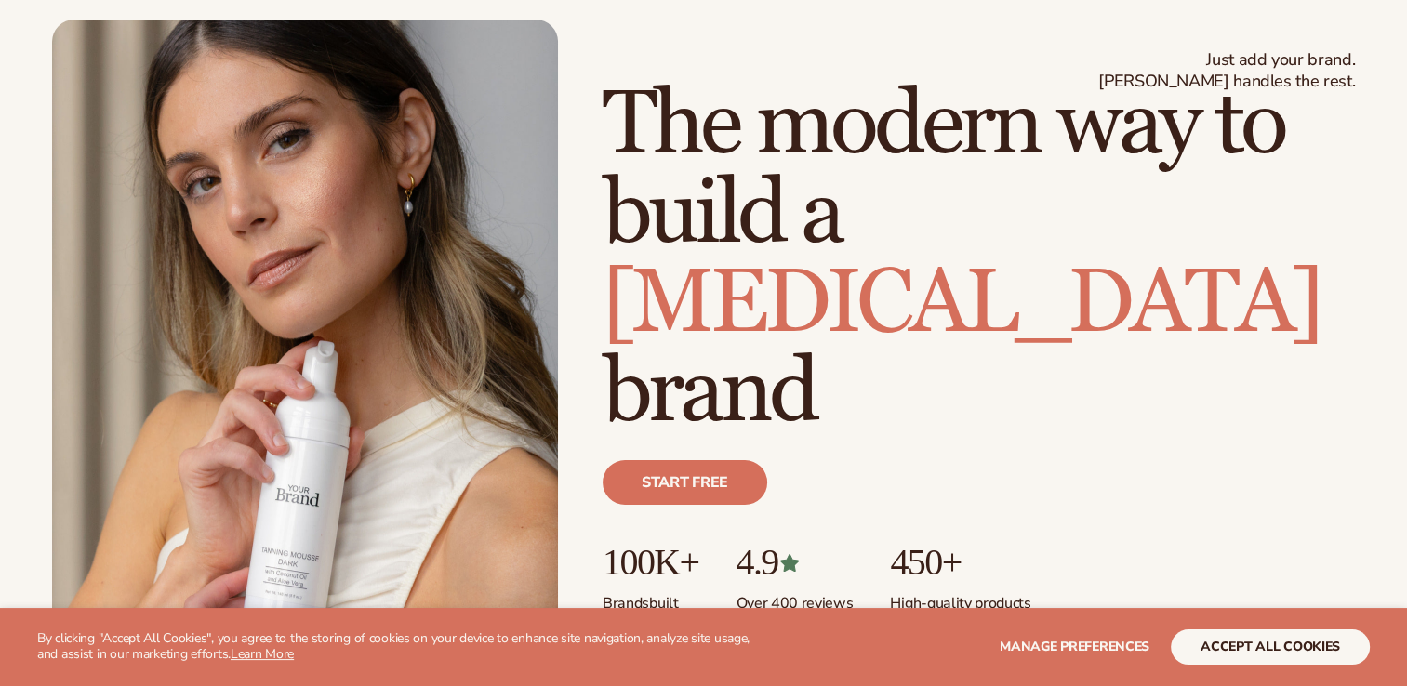
scroll to position [93, 0]
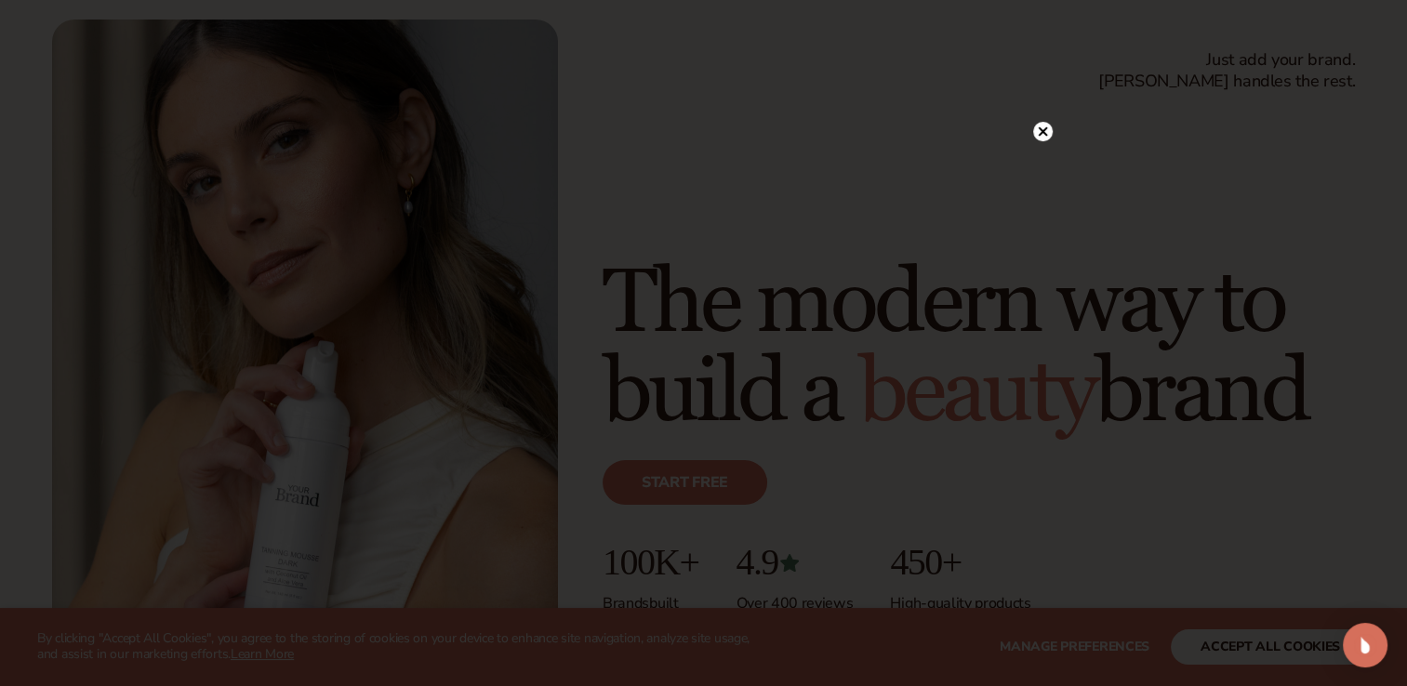
click at [1039, 135] on icon at bounding box center [1042, 130] width 9 height 9
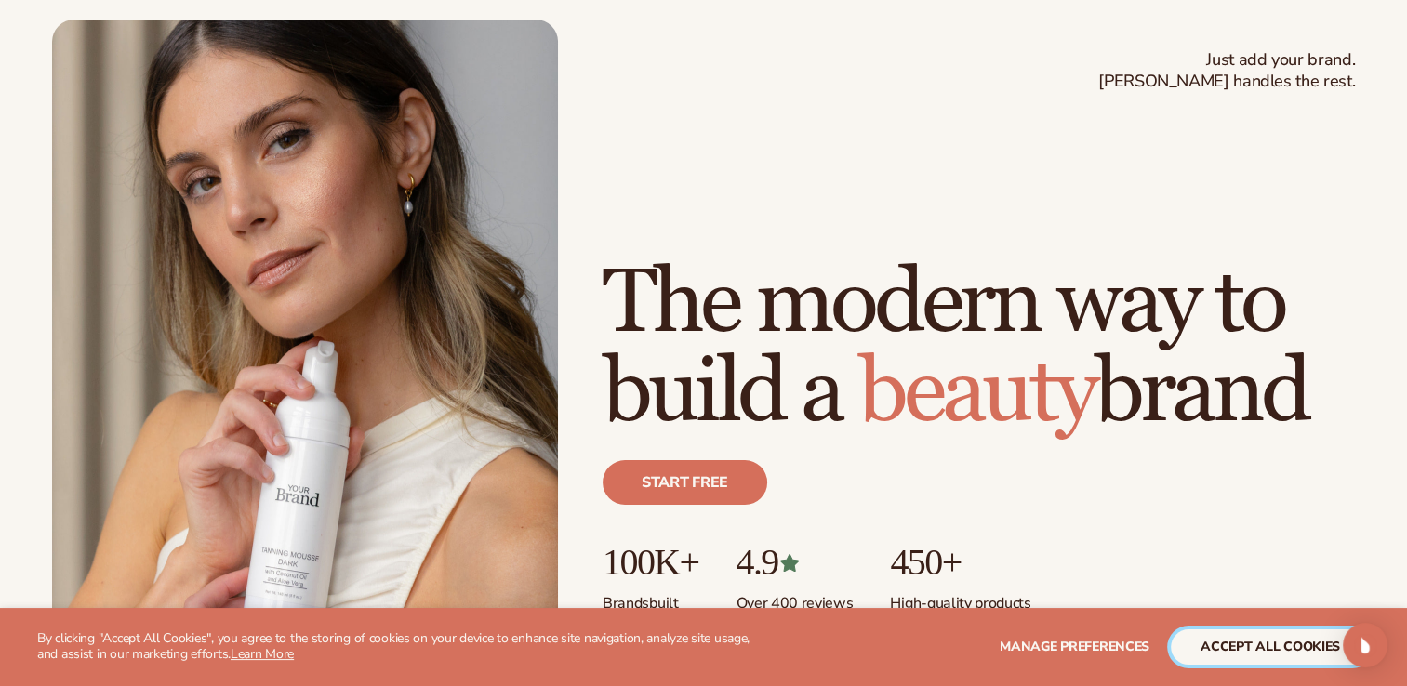
click at [1236, 636] on button "accept all cookies" at bounding box center [1270, 647] width 199 height 35
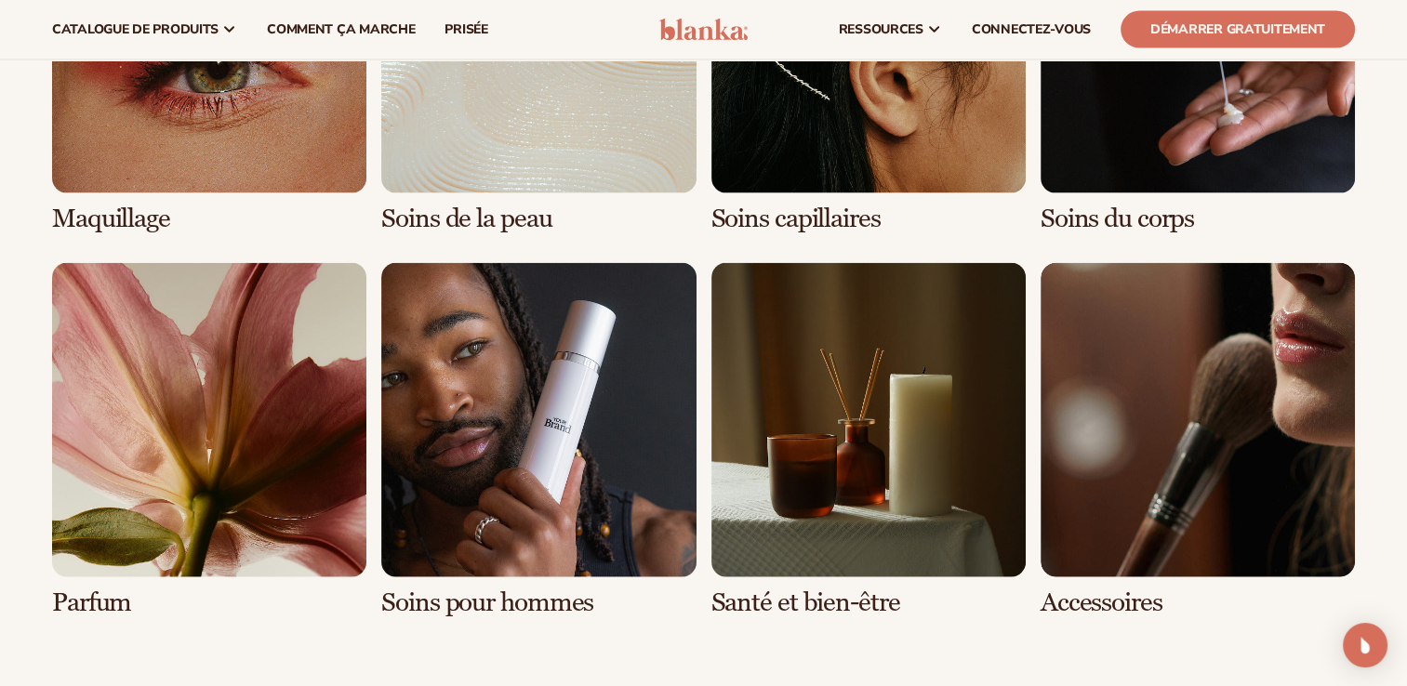
scroll to position [3813, 0]
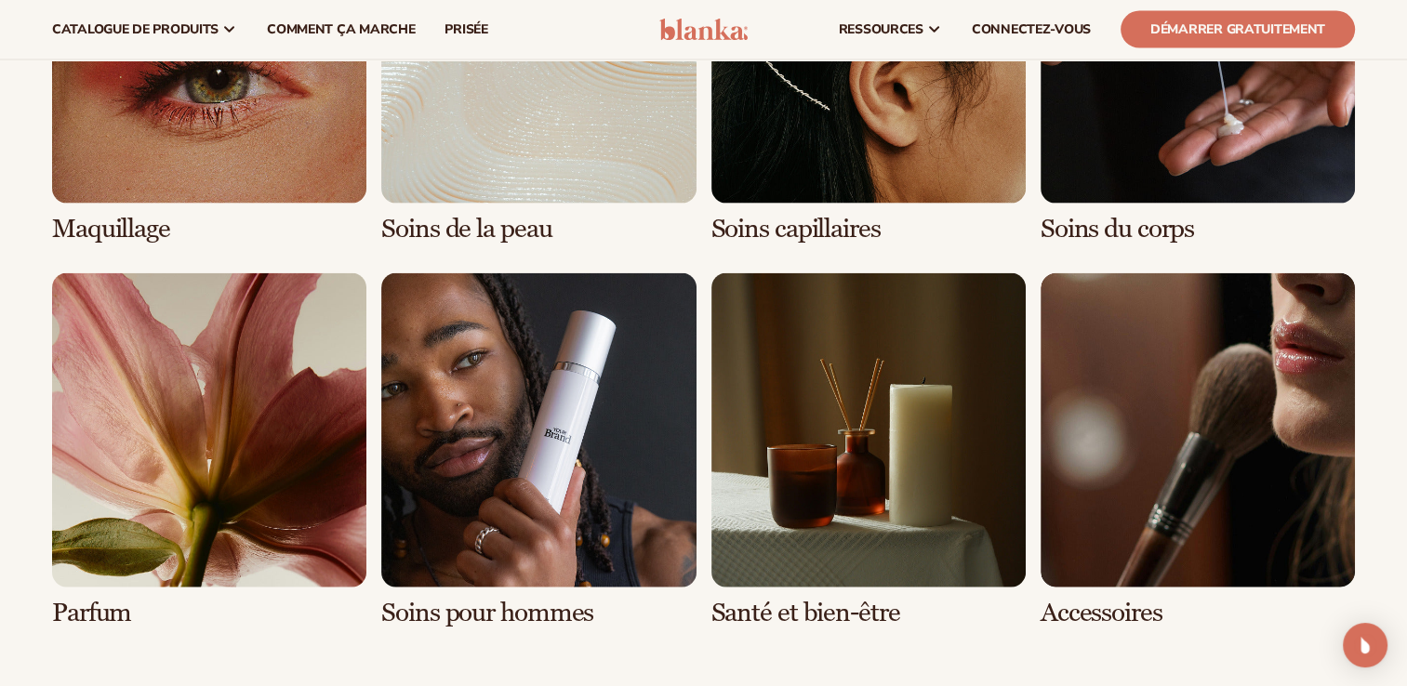
click at [865, 402] on link "7 / 8" at bounding box center [869, 450] width 314 height 354
click at [832, 586] on link "7 / 8" at bounding box center [869, 450] width 314 height 354
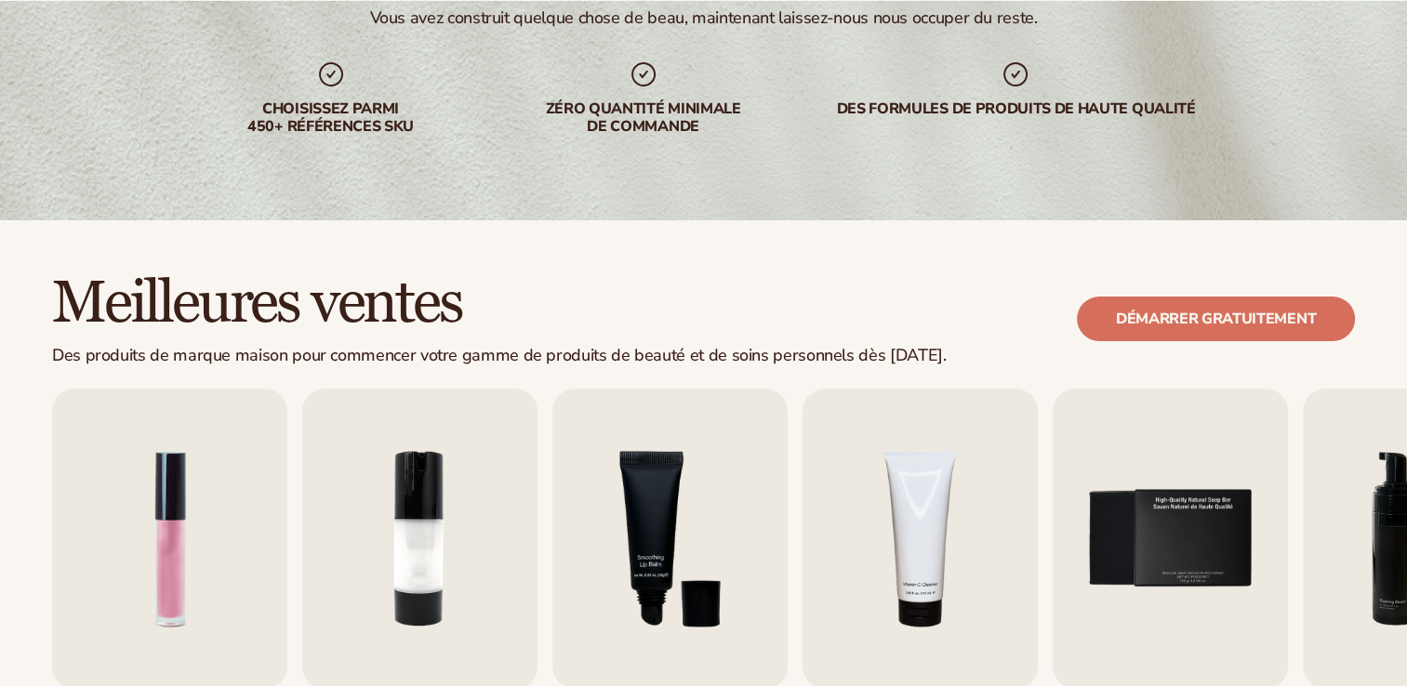
scroll to position [558, 0]
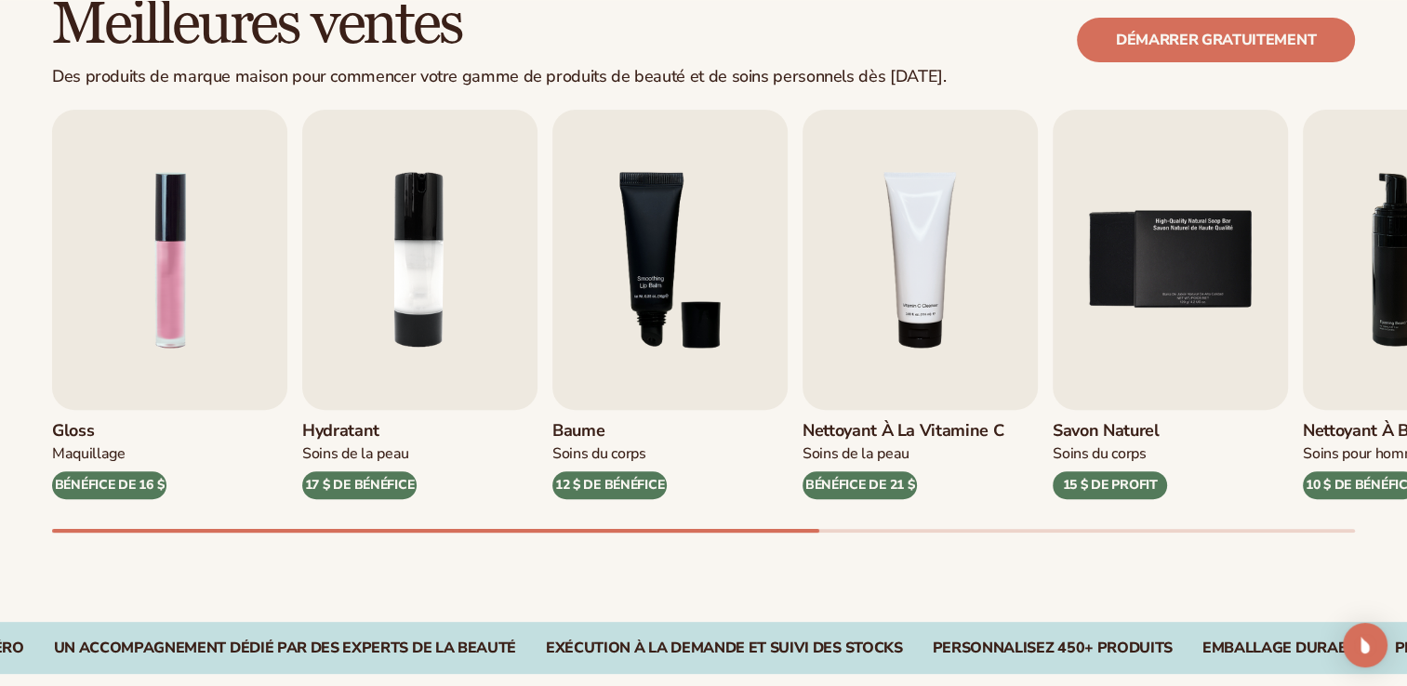
drag, startPoint x: 1329, startPoint y: 526, endPoint x: 1375, endPoint y: 526, distance: 45.6
click at [1375, 526] on div "Gloss Maquillage BÉNÉFICE DE 16 $ Hydratant Soins de la peau 17 $ DE BÉNÉFICE B…" at bounding box center [729, 321] width 1355 height 423
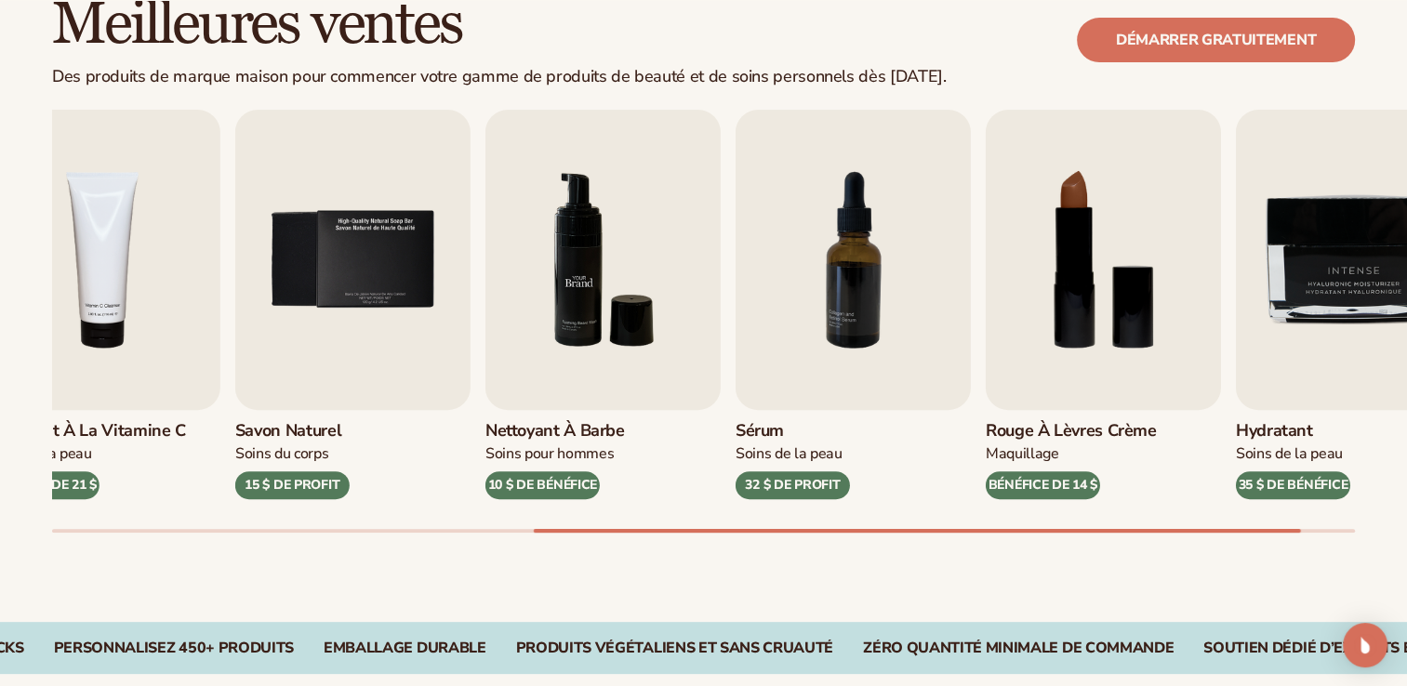
click at [502, 326] on img "6 / 9" at bounding box center [603, 260] width 235 height 300
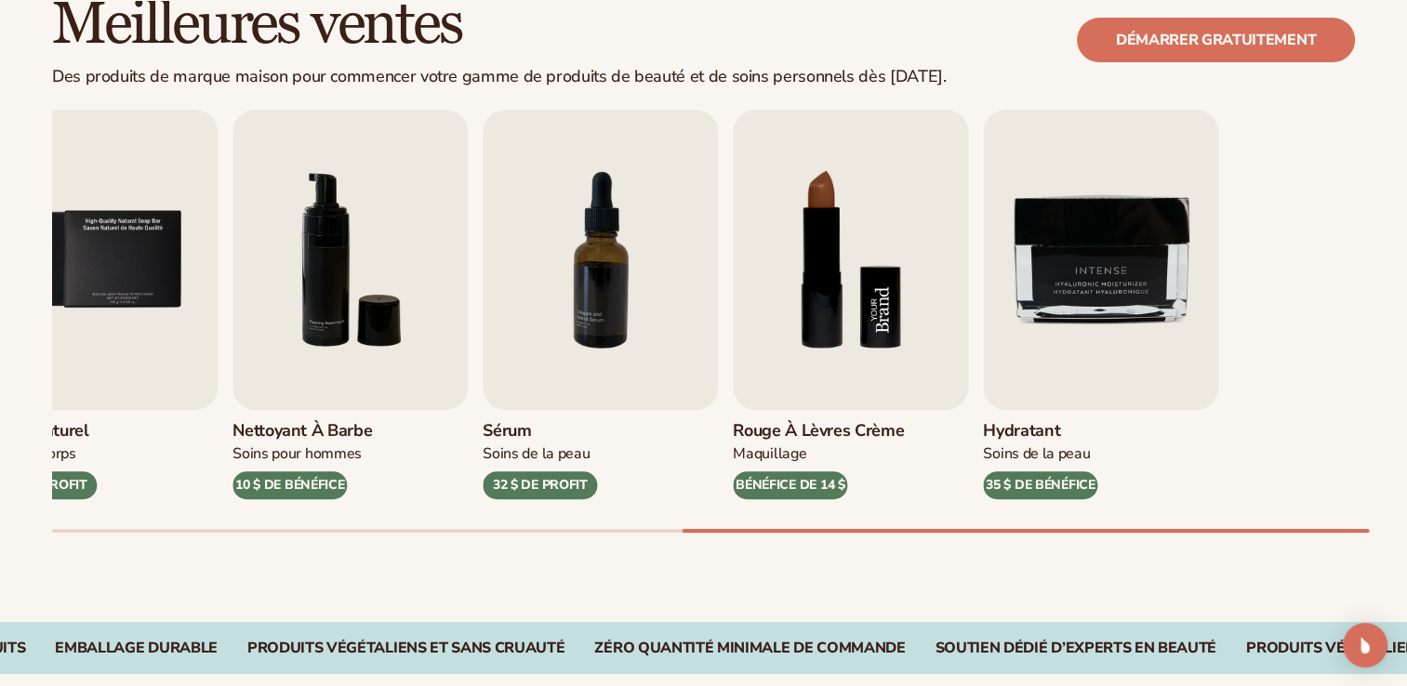
click at [729, 340] on div "Gloss Maquillage BÉNÉFICE DE 16 $ Hydratant Soins de la peau 17 $ DE BÉNÉFICE B…" at bounding box center [729, 321] width 1355 height 423
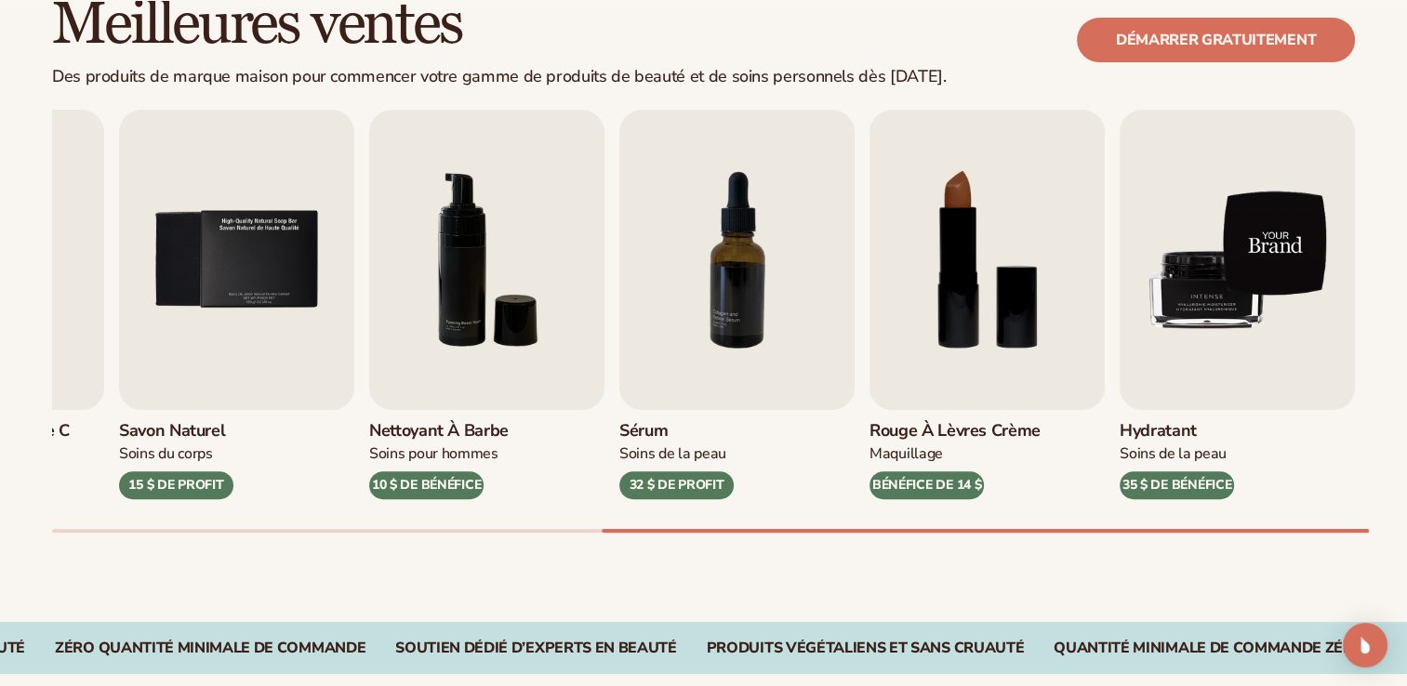
click at [1224, 307] on img "9 / 9" at bounding box center [1237, 260] width 235 height 300
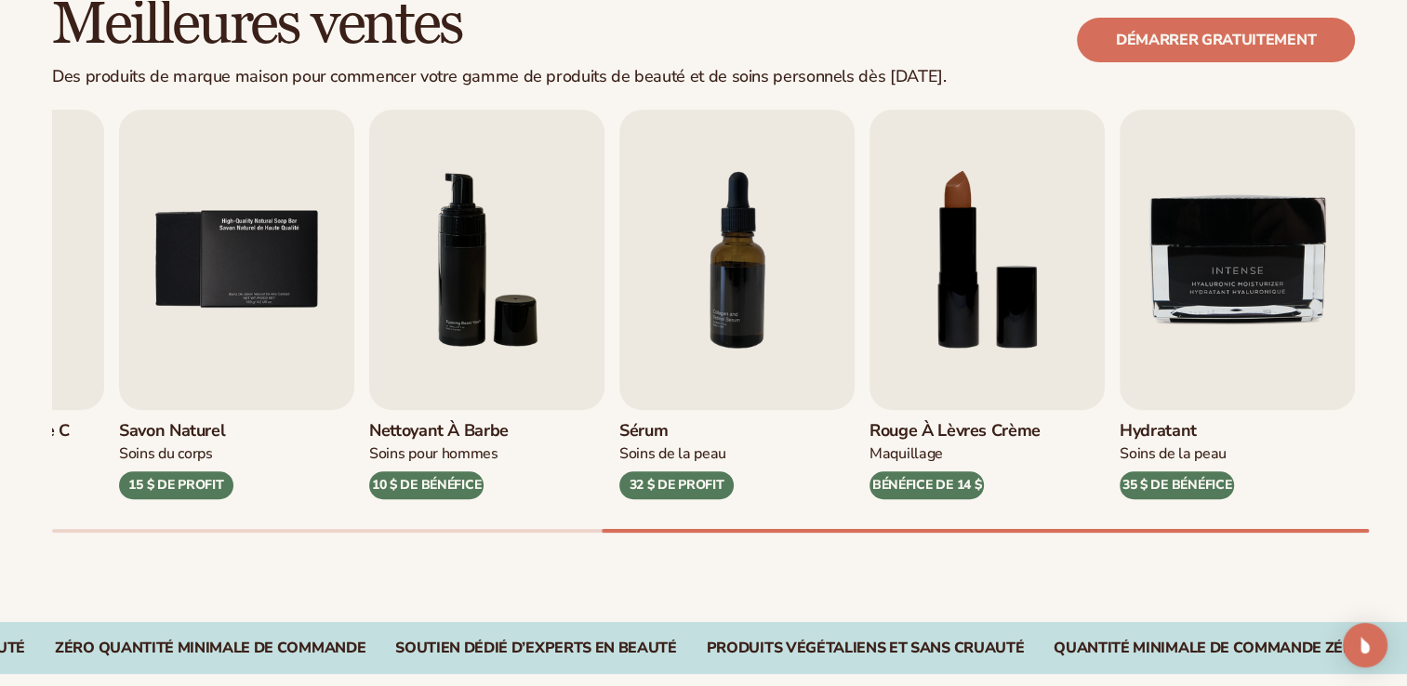
click at [1190, 477] on div "35 $ DE BÉNÉFICE" at bounding box center [1177, 486] width 114 height 28
click at [1220, 422] on h3 "Hydratant" at bounding box center [1177, 431] width 114 height 20
click at [1051, 370] on img "8 / 9" at bounding box center [987, 260] width 235 height 300
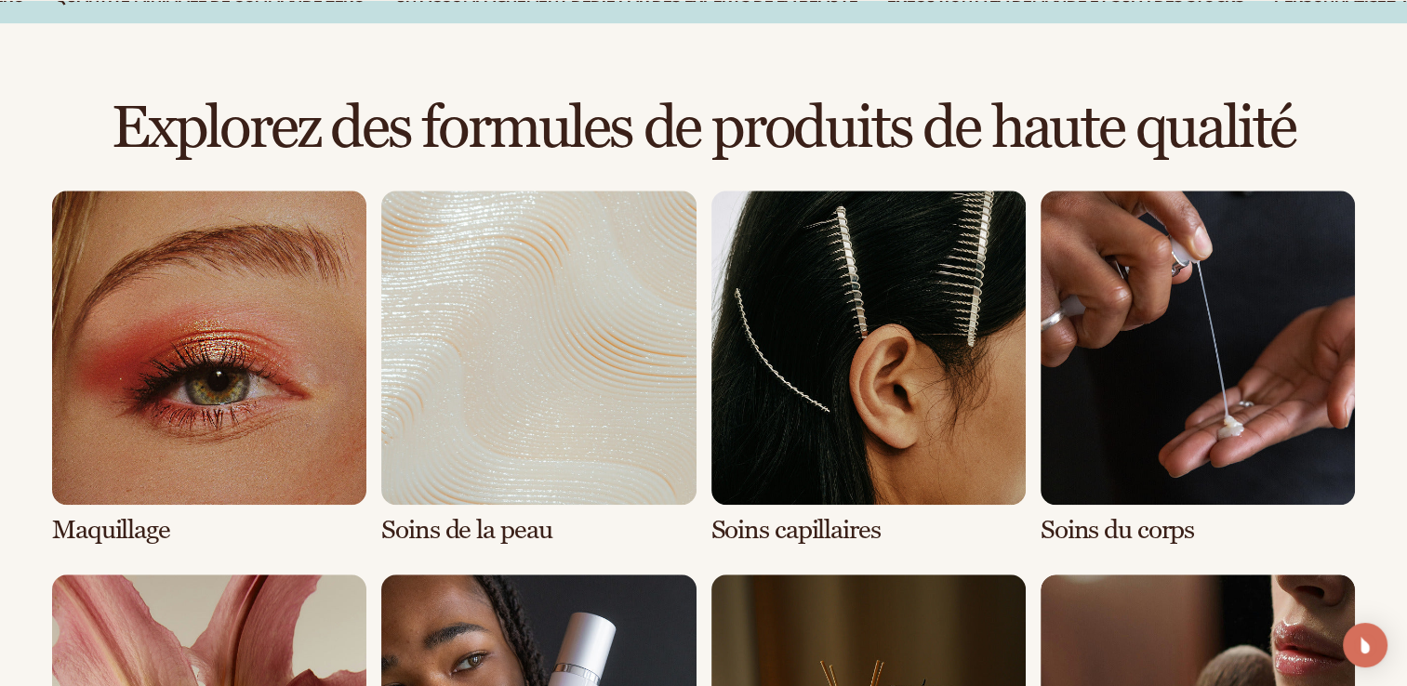
scroll to position [1302, 0]
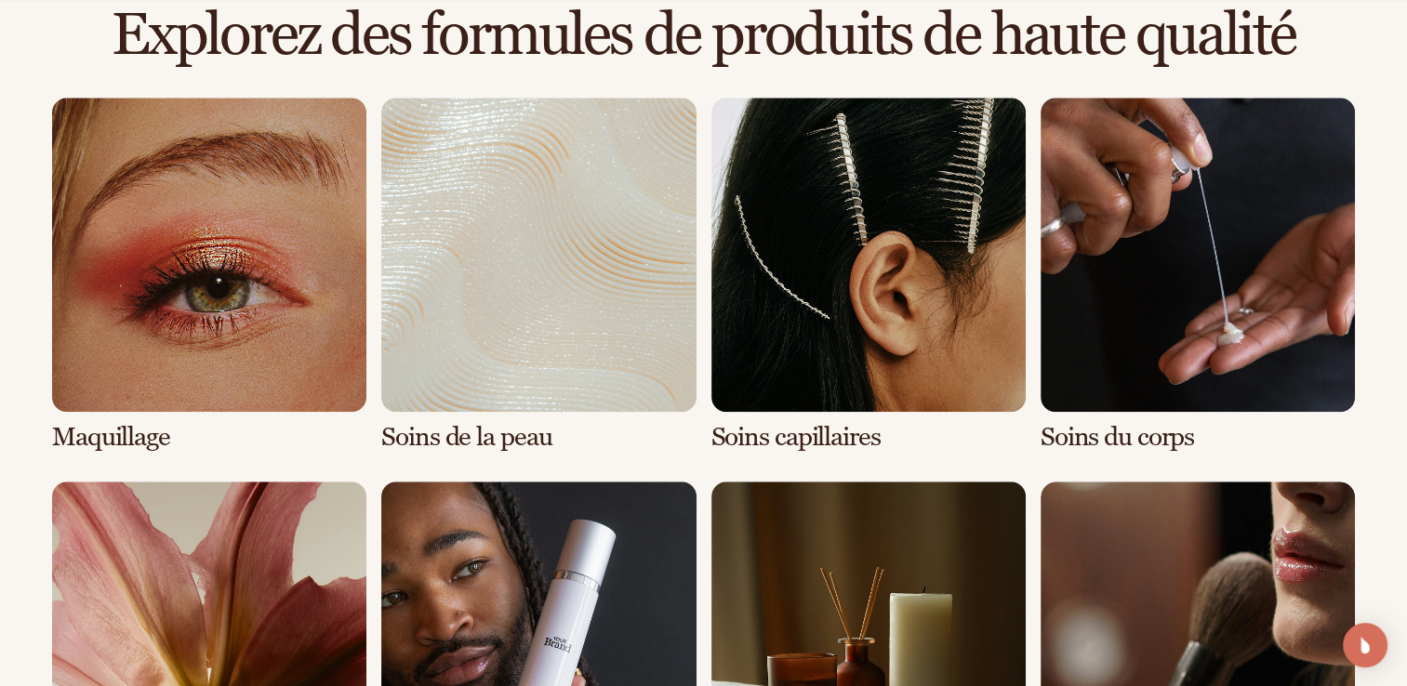
click at [247, 339] on link "1 / 8" at bounding box center [209, 275] width 314 height 354
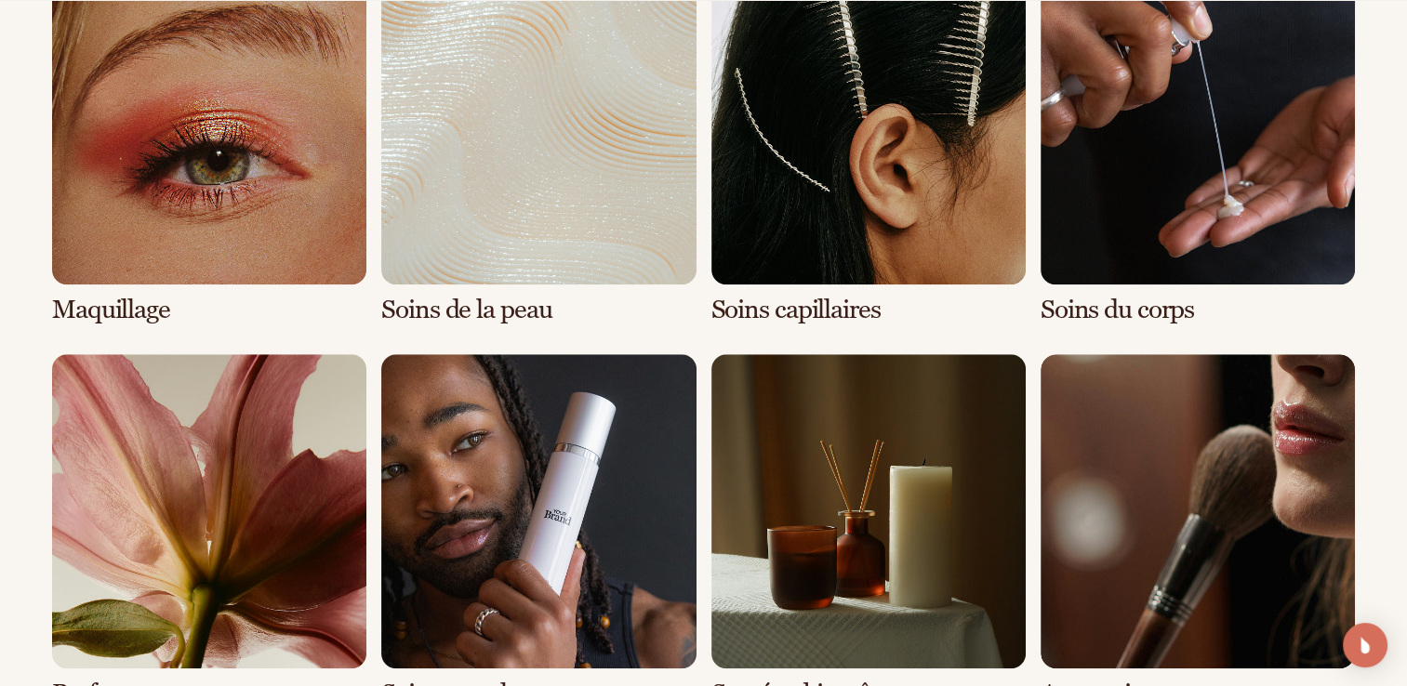
scroll to position [1581, 0]
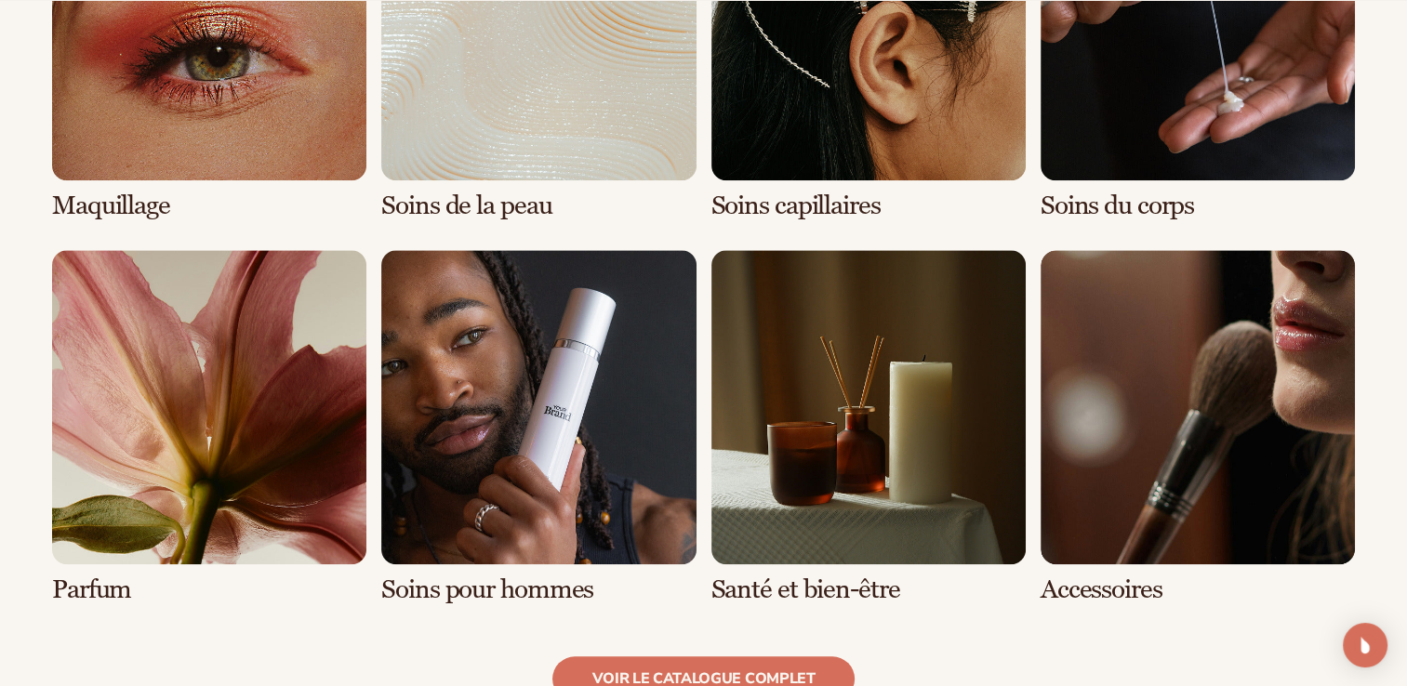
click at [1129, 500] on link "8 / 8" at bounding box center [1198, 427] width 314 height 354
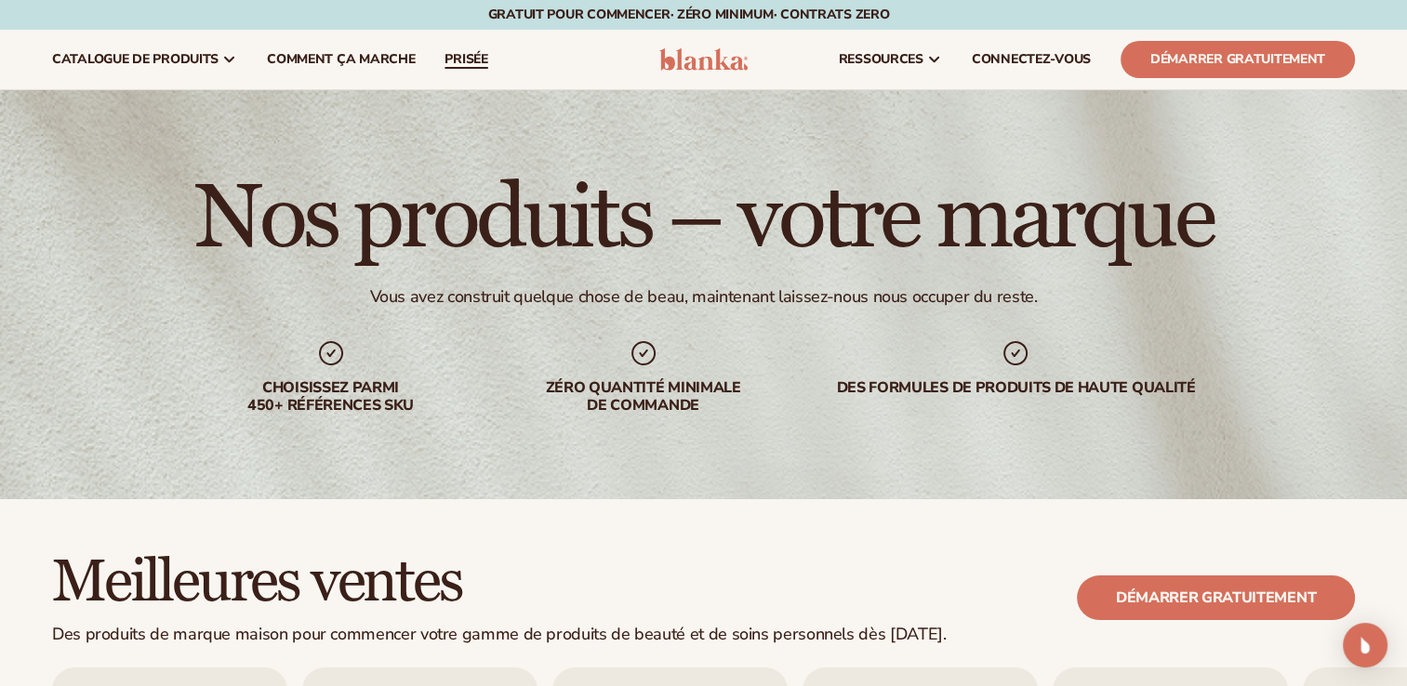
click at [455, 55] on span "prisée" at bounding box center [466, 59] width 43 height 15
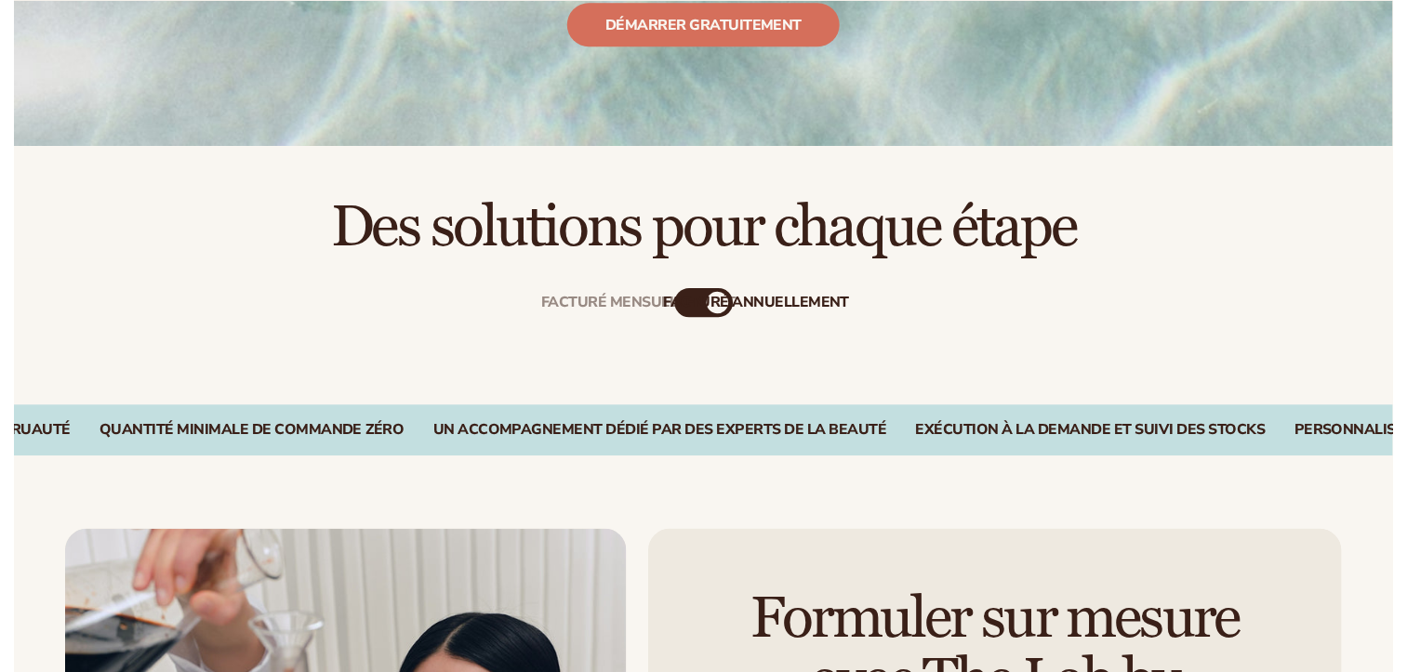
scroll to position [465, 0]
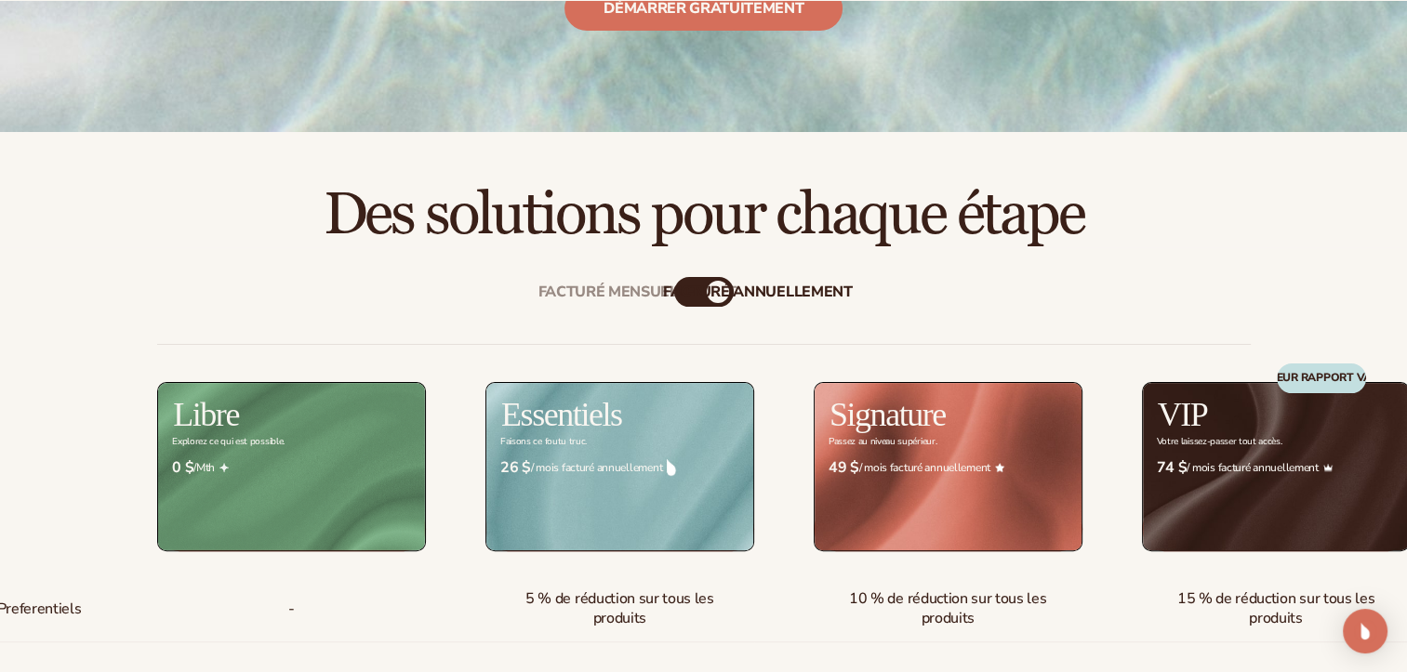
click at [690, 288] on div "facturé annuellement" at bounding box center [758, 292] width 190 height 18
click at [720, 290] on div "facturé annuellement" at bounding box center [758, 292] width 190 height 18
drag, startPoint x: 693, startPoint y: 289, endPoint x: 776, endPoint y: 299, distance: 83.4
click at [776, 299] on div "facturé annuellement" at bounding box center [758, 292] width 190 height 18
drag, startPoint x: 776, startPoint y: 299, endPoint x: 738, endPoint y: 318, distance: 41.6
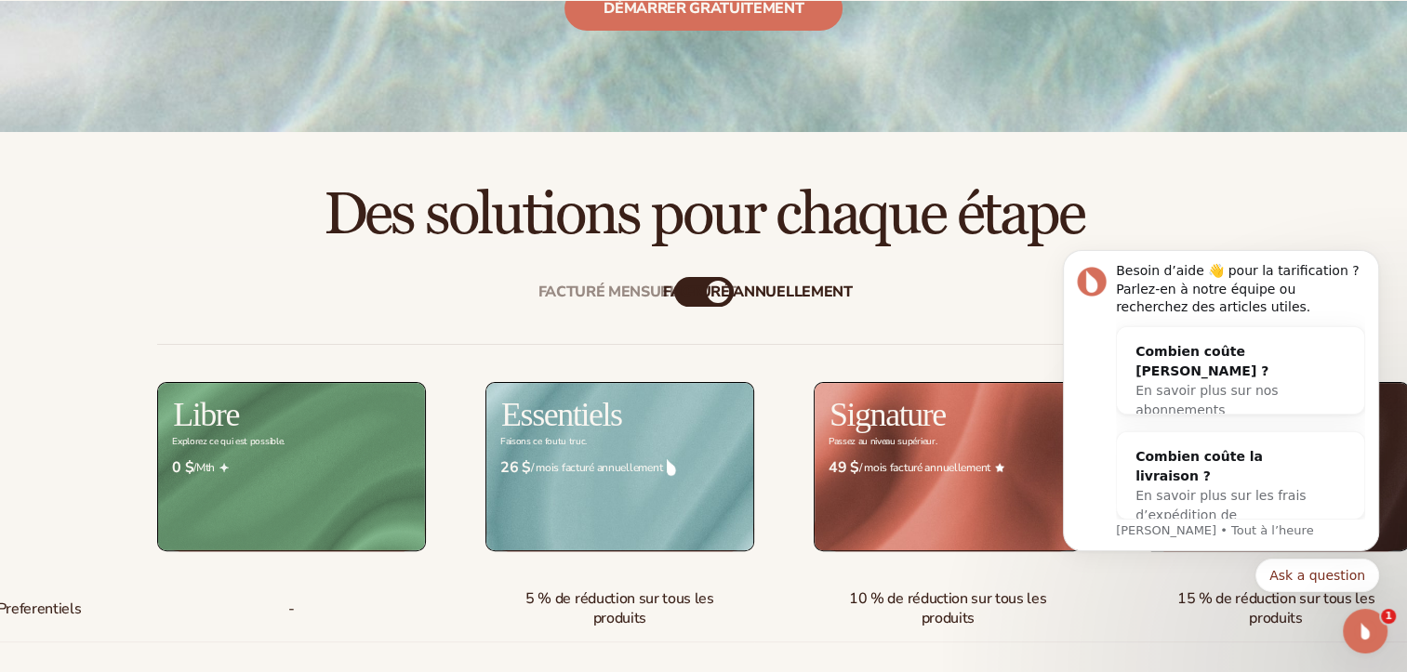
scroll to position [0, 0]
click at [1374, 254] on icon "Rejeter la notification" at bounding box center [1374, 256] width 10 height 10
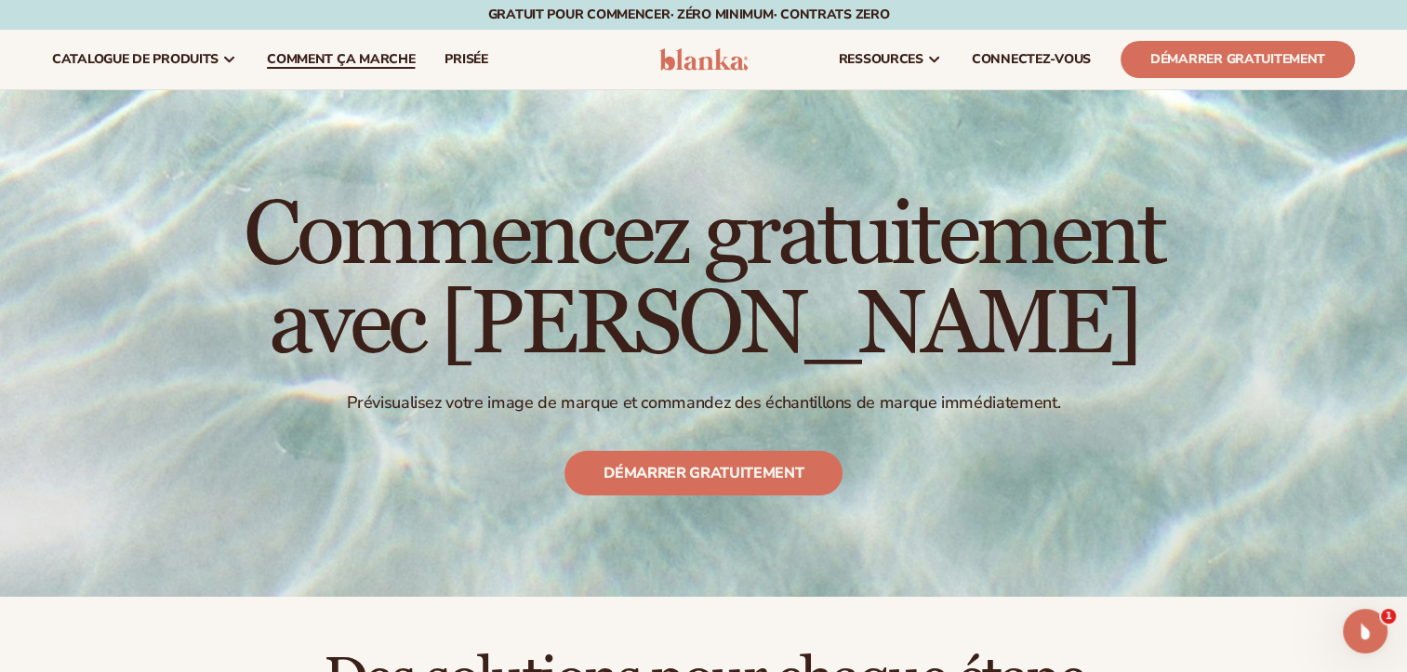
click at [353, 61] on span "Comment ça marche" at bounding box center [341, 59] width 148 height 15
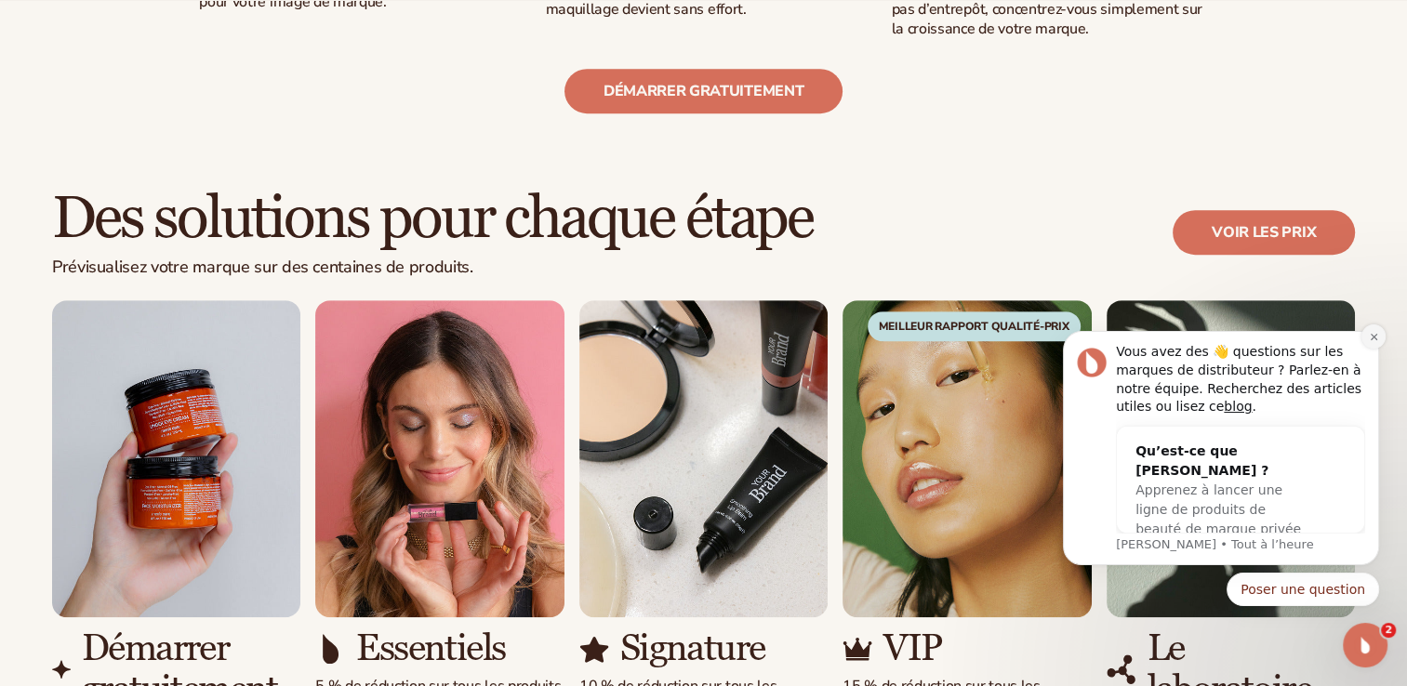
click at [1374, 336] on icon "Rejeter la notification" at bounding box center [1373, 337] width 7 height 7
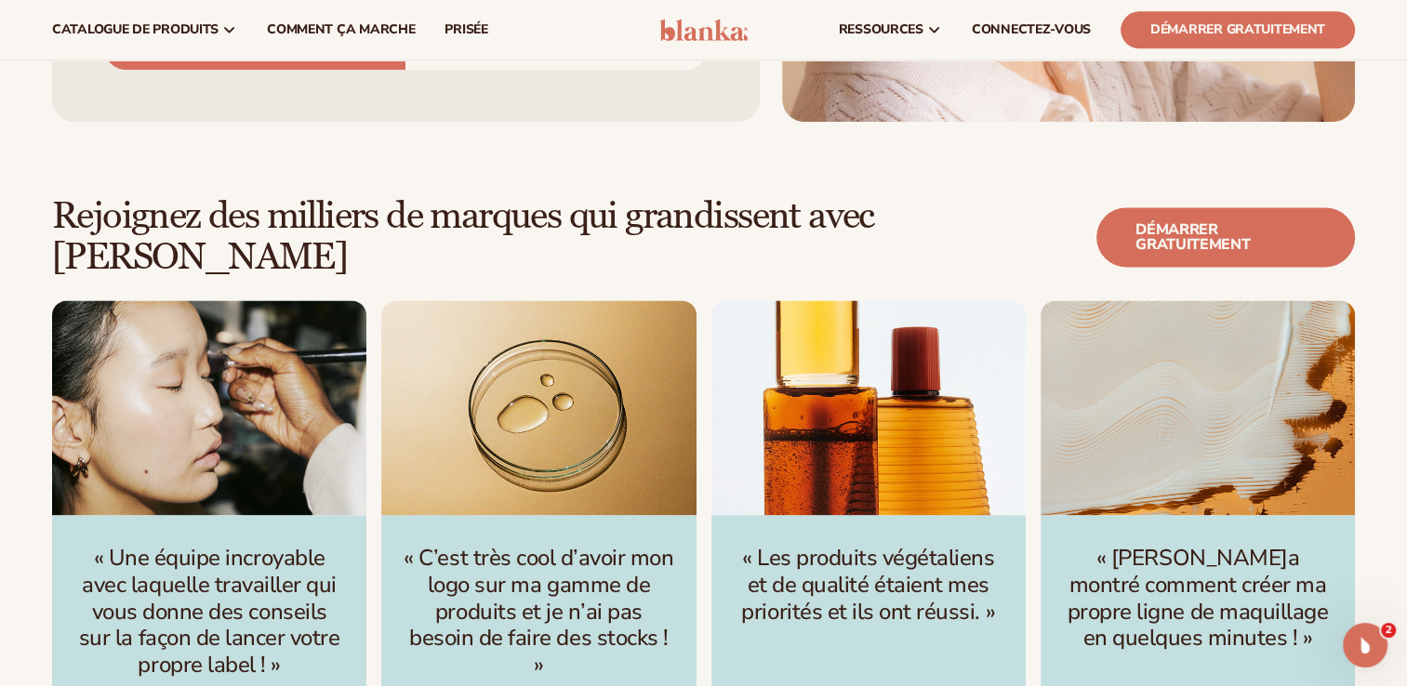
scroll to position [2418, 0]
